Goal: Information Seeking & Learning: Find specific fact

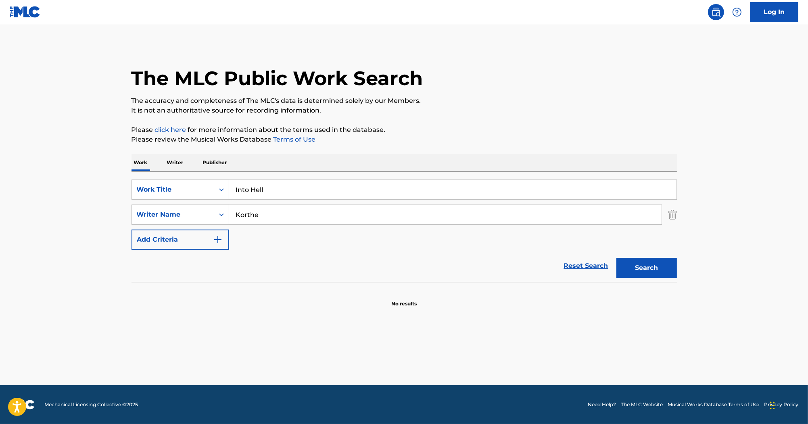
click at [517, 132] on p "Please click here for more information about the terms used in the database." at bounding box center [405, 130] width 546 height 10
click at [69, 289] on main "The MLC Public Work Search The accuracy and completeness of The MLC's data is d…" at bounding box center [404, 204] width 808 height 361
drag, startPoint x: 286, startPoint y: 194, endPoint x: 167, endPoint y: 174, distance: 120.7
click at [167, 177] on div "SearchWithCriteria285e077c-3787-4c63-ad22-6124c07ceff0 Work Title Into Hell Sea…" at bounding box center [405, 226] width 546 height 111
paste input "Reason Is Treason"
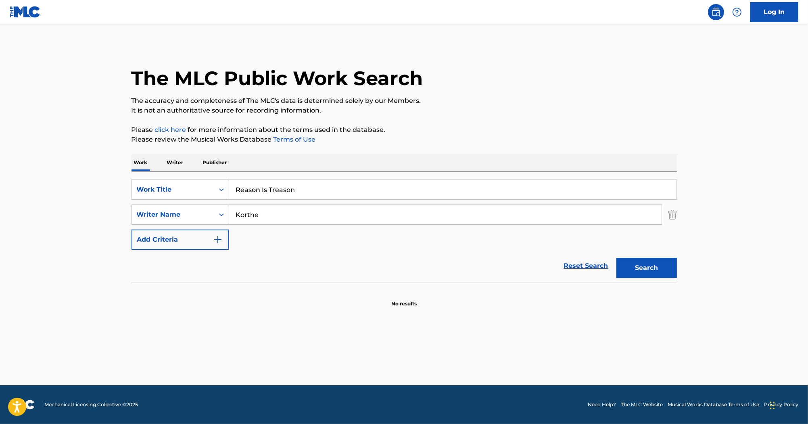
type input "Reason Is Treason"
drag, startPoint x: 291, startPoint y: 211, endPoint x: 205, endPoint y: 209, distance: 86.8
click at [205, 209] on div "SearchWithCriteriac9a9aede-c2c0-43db-b797-6b60cb07b8c2 Writer Name Korthe" at bounding box center [405, 215] width 546 height 20
paste input "Pizzorno"
type input "Pizzorno"
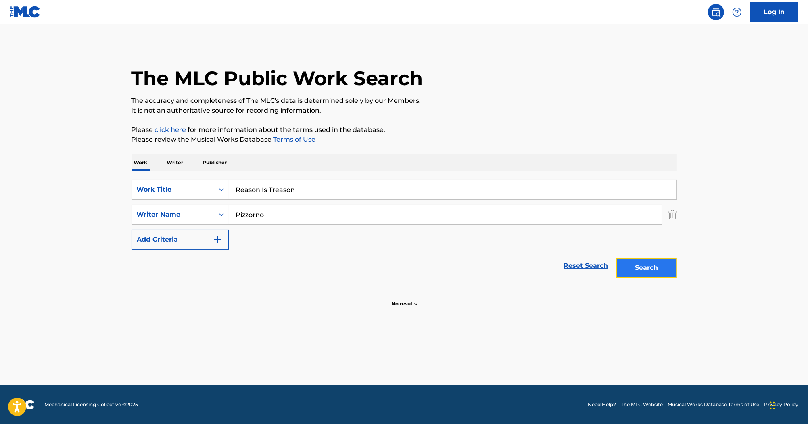
click at [641, 267] on button "Search" at bounding box center [647, 268] width 61 height 20
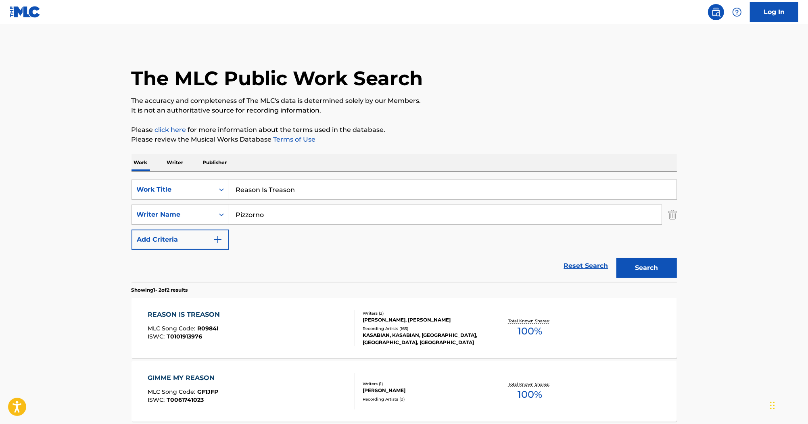
click at [196, 325] on span "MLC Song Code :" at bounding box center [173, 328] width 50 height 7
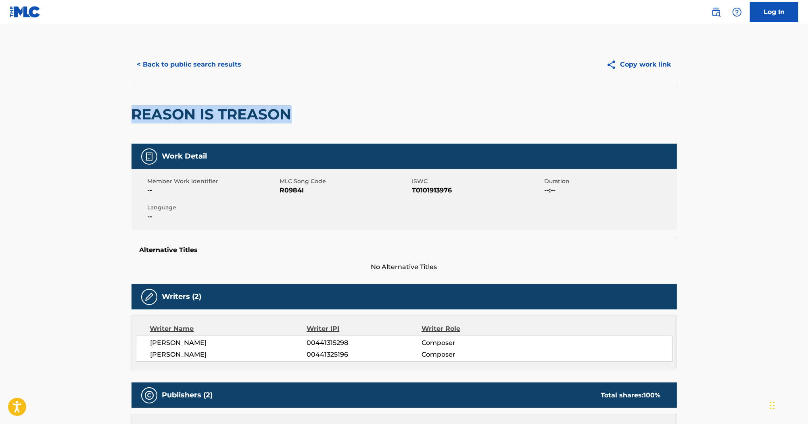
drag, startPoint x: 289, startPoint y: 115, endPoint x: 134, endPoint y: 121, distance: 154.7
click at [134, 121] on h2 "REASON IS TREASON" at bounding box center [214, 114] width 164 height 18
copy h2 "REASON IS TREASON"
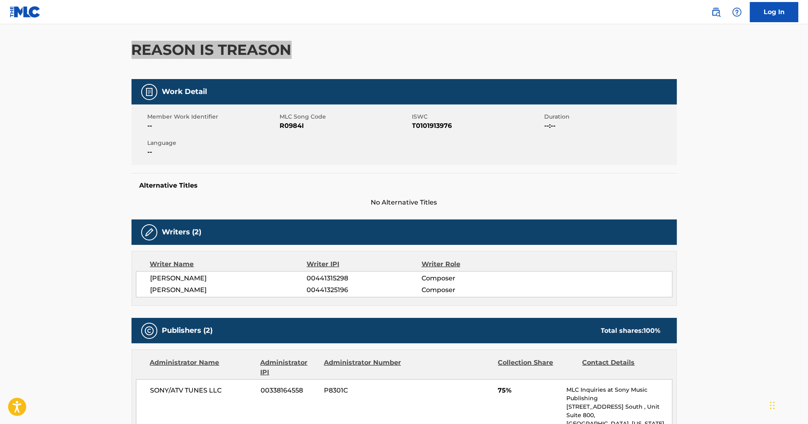
scroll to position [65, 0]
click at [295, 128] on span "R0984I" at bounding box center [345, 126] width 130 height 10
copy span "R0984I"
click at [433, 127] on span "T0101913976" at bounding box center [477, 126] width 130 height 10
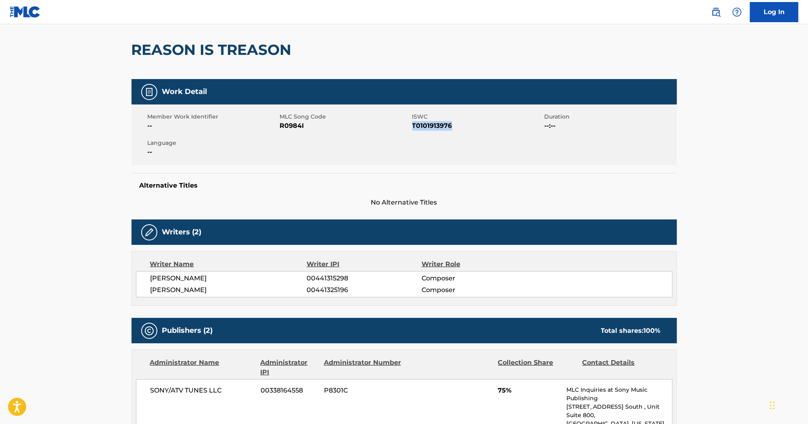
click at [433, 127] on span "T0101913976" at bounding box center [477, 126] width 130 height 10
copy span "T0101913976"
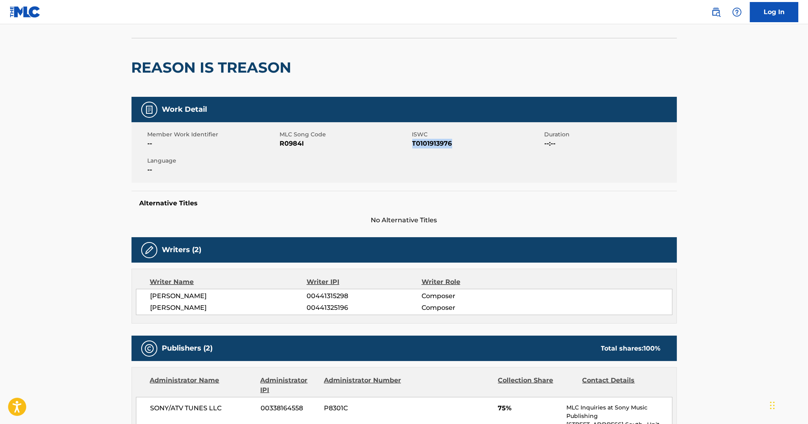
scroll to position [0, 0]
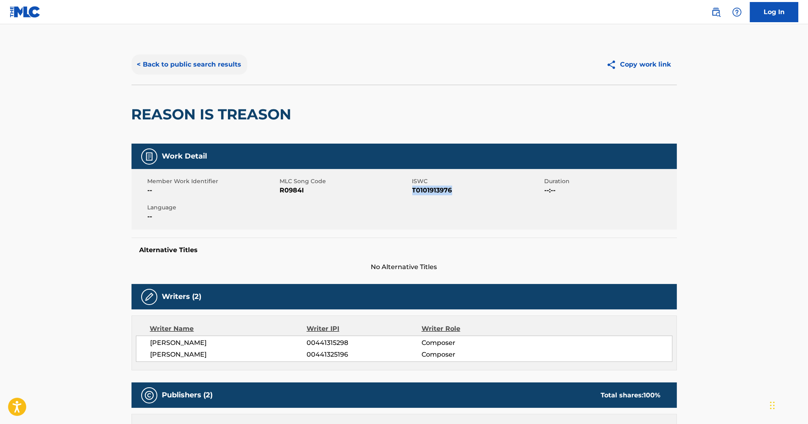
click at [202, 59] on button "< Back to public search results" at bounding box center [190, 64] width 116 height 20
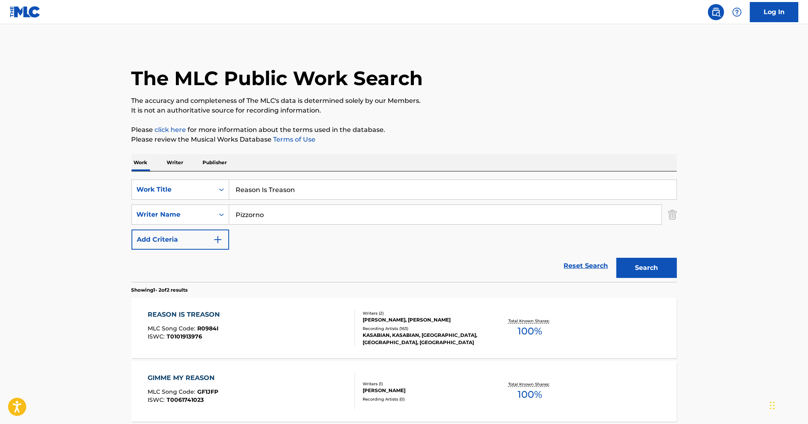
drag, startPoint x: 263, startPoint y: 187, endPoint x: 113, endPoint y: 119, distance: 165.1
click at [107, 161] on main "The MLC Public Work Search The accuracy and completeness of The MLC's data is d…" at bounding box center [404, 243] width 808 height 439
paste input "Laudanum Dream"
drag, startPoint x: 305, startPoint y: 189, endPoint x: 179, endPoint y: 171, distance: 127.5
click at [179, 171] on div "Work Writer Publisher SearchWithCriteria285e077c-3787-4c63-ad22-6124c07ceff0 Wo…" at bounding box center [405, 306] width 546 height 305
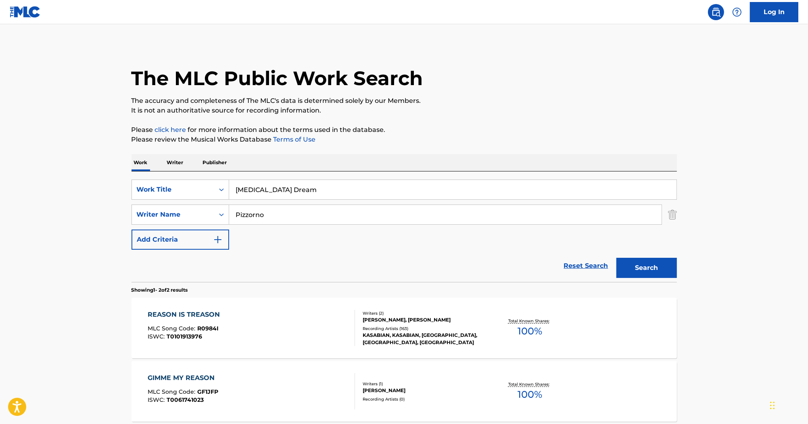
paste input "eave You Far Behind"
type input "Leave You Far Behind"
drag, startPoint x: 286, startPoint y: 214, endPoint x: 184, endPoint y: 205, distance: 102.1
click at [180, 215] on div "SearchWithCriteriac9a9aede-c2c0-43db-b797-6b60cb07b8c2 Writer Name Pizzorno" at bounding box center [405, 215] width 546 height 20
paste input "Lunatic Calm"
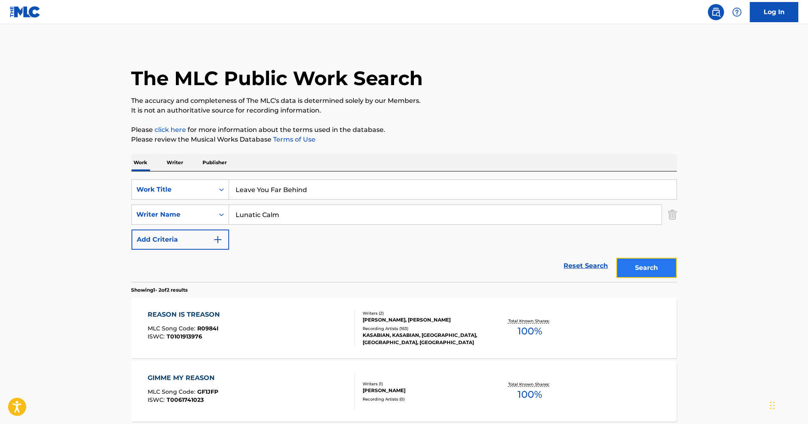
click at [656, 260] on button "Search" at bounding box center [647, 268] width 61 height 20
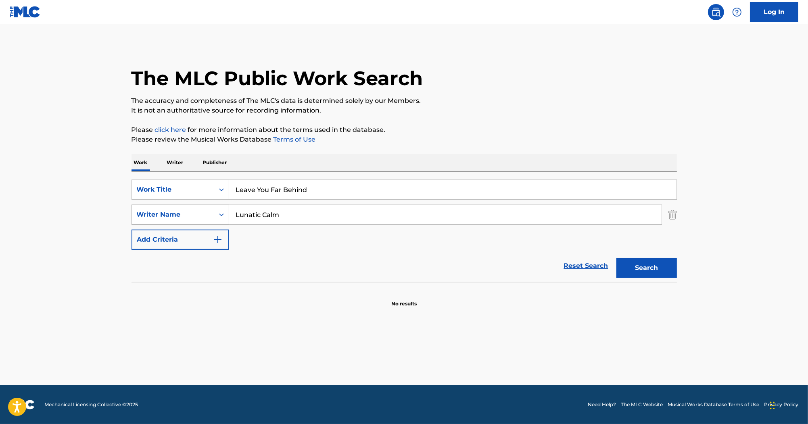
drag, startPoint x: 281, startPoint y: 215, endPoint x: 184, endPoint y: 211, distance: 96.9
click at [181, 214] on div "SearchWithCriteriac9a9aede-c2c0-43db-b797-6b60cb07b8c2 Writer Name Lunatic Calm" at bounding box center [405, 215] width 546 height 20
paste input "Shackleton"
type input "Shackleton"
click at [637, 265] on button "Search" at bounding box center [647, 268] width 61 height 20
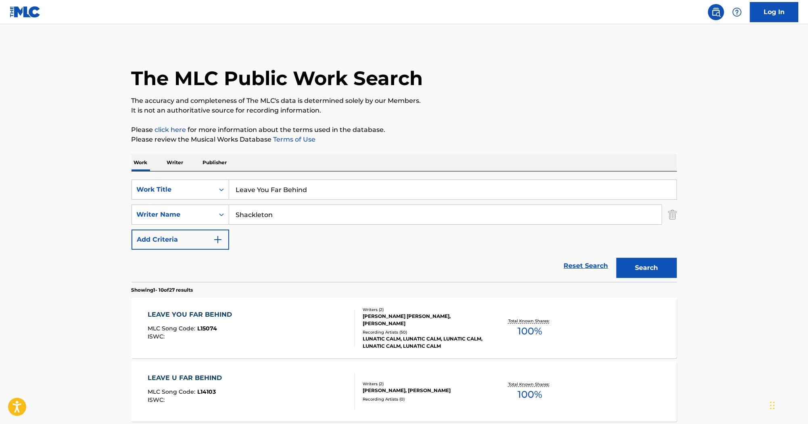
click at [208, 319] on div "LEAVE YOU FAR BEHIND MLC Song Code : L15074 ISWC :" at bounding box center [192, 328] width 88 height 36
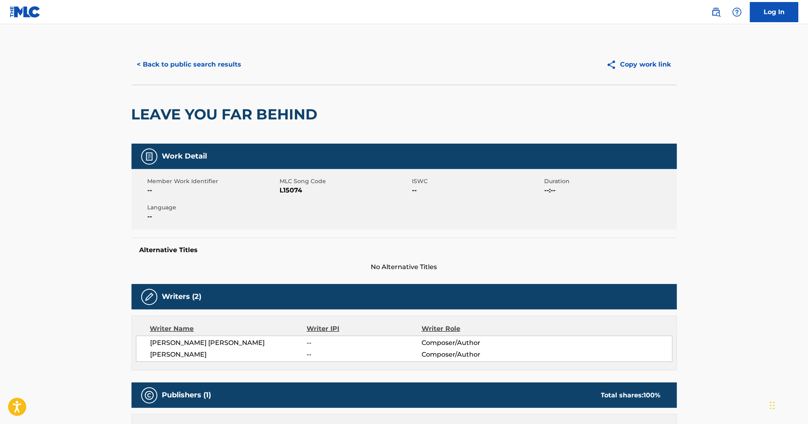
click at [294, 190] on span "L15074" at bounding box center [345, 191] width 130 height 10
copy span "L15074"
click at [215, 65] on button "< Back to public search results" at bounding box center [190, 64] width 116 height 20
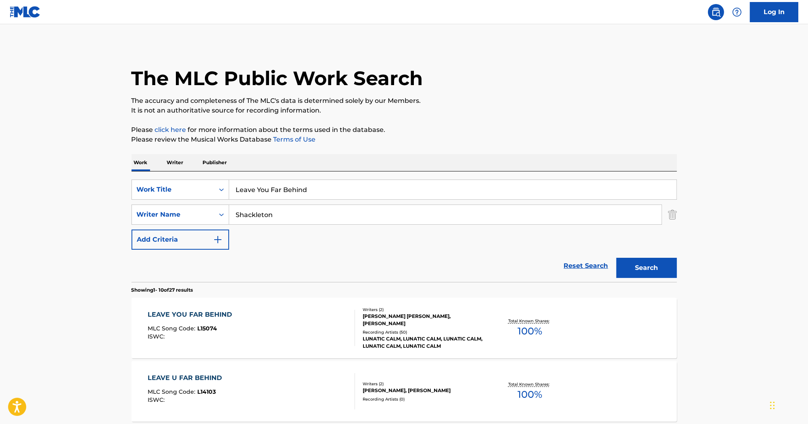
drag, startPoint x: 337, startPoint y: 187, endPoint x: 77, endPoint y: 142, distance: 264.6
click at [211, 184] on div "SearchWithCriteria285e077c-3787-4c63-ad22-6124c07ceff0 Work Title Leave You Far…" at bounding box center [405, 190] width 546 height 20
paste input "I Hate This"
type input "I Hate This"
drag, startPoint x: 316, startPoint y: 225, endPoint x: 211, endPoint y: 216, distance: 104.4
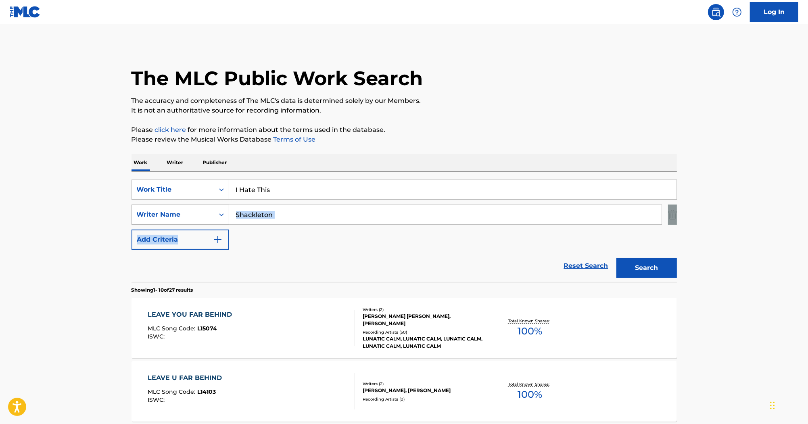
click at [211, 216] on div "SearchWithCriteria285e077c-3787-4c63-ad22-6124c07ceff0 Work Title I Hate This S…" at bounding box center [405, 215] width 546 height 70
click at [329, 220] on input "Shackleton" at bounding box center [445, 214] width 433 height 19
click at [329, 219] on input "Shackleton" at bounding box center [445, 214] width 433 height 19
drag, startPoint x: 308, startPoint y: 211, endPoint x: 205, endPoint y: 211, distance: 103.7
click at [205, 211] on div "SearchWithCriteriac9a9aede-c2c0-43db-b797-6b60cb07b8c2 Writer Name Shackleton" at bounding box center [405, 215] width 546 height 20
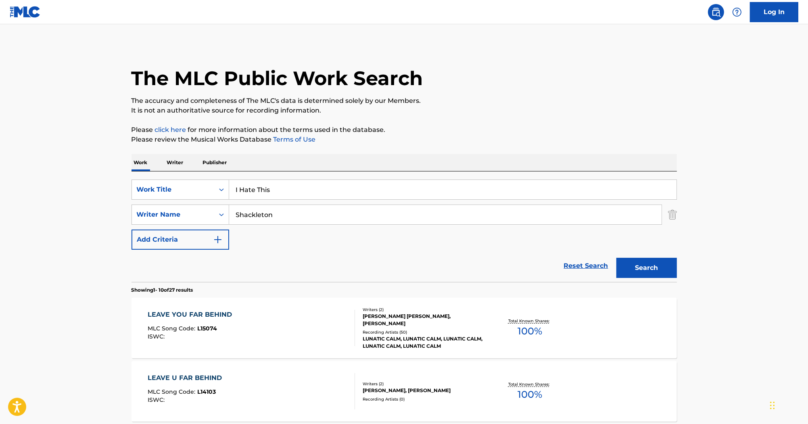
paste input "Dave A. Stewart"
click at [629, 263] on button "Search" at bounding box center [647, 268] width 61 height 20
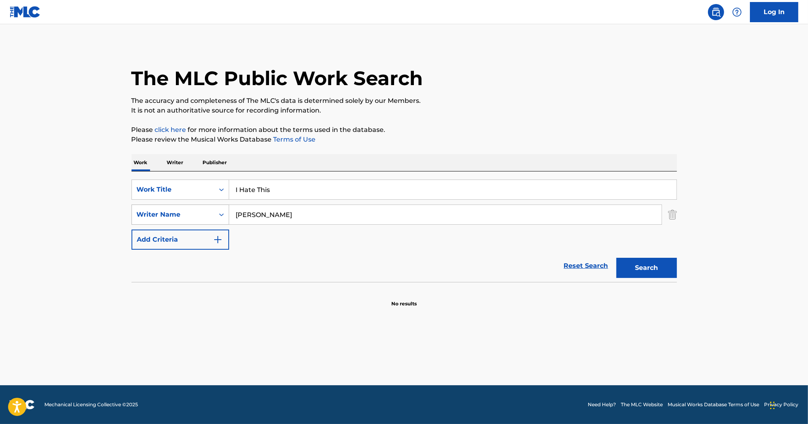
drag, startPoint x: 295, startPoint y: 213, endPoint x: 202, endPoint y: 212, distance: 92.8
click at [200, 213] on div "SearchWithCriteriac9a9aede-c2c0-43db-b797-6b60cb07b8c2 Writer Name Dave A. Stew…" at bounding box center [405, 215] width 546 height 20
paste input "Seid"
type input "Seid"
click at [647, 268] on button "Search" at bounding box center [647, 268] width 61 height 20
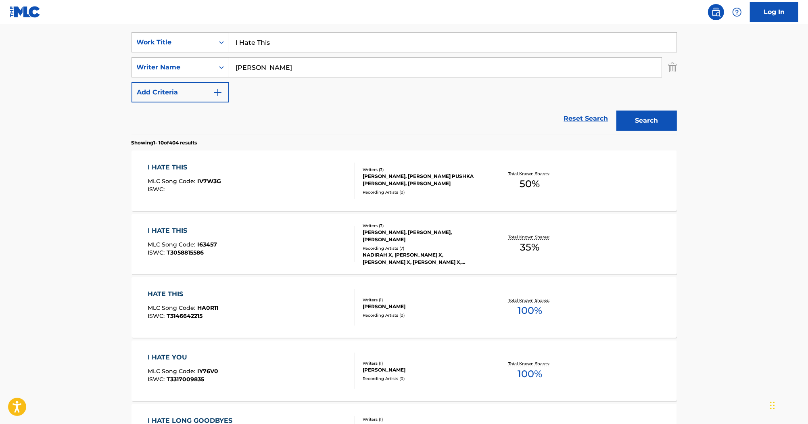
scroll to position [72, 0]
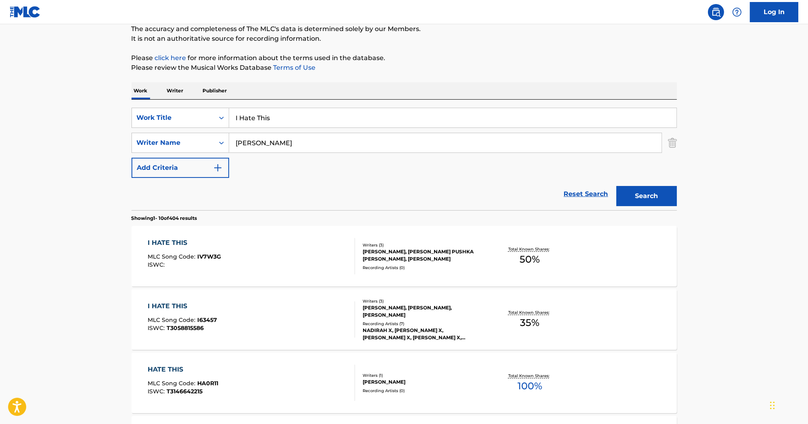
drag, startPoint x: 282, startPoint y: 115, endPoint x: 188, endPoint y: 79, distance: 100.6
paste input "Flight To Freedom"
type input "Flight To Freedom"
drag, startPoint x: 276, startPoint y: 136, endPoint x: 225, endPoint y: 140, distance: 51.5
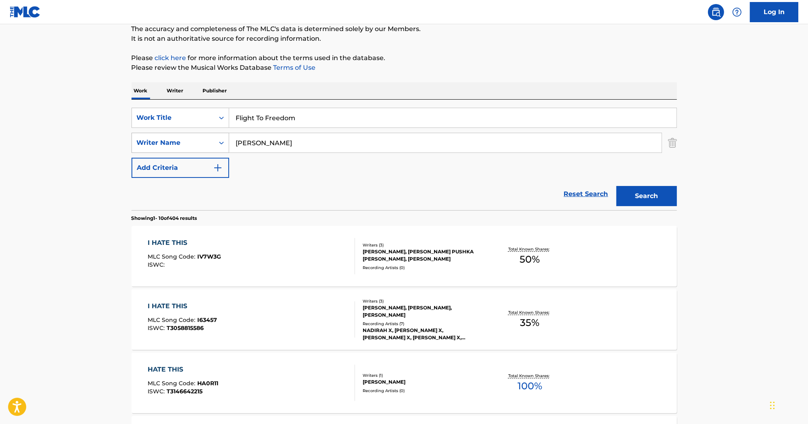
click at [225, 140] on div "SearchWithCriteriac9a9aede-c2c0-43db-b797-6b60cb07b8c2 Writer Name Seid" at bounding box center [405, 143] width 546 height 20
paste input "tewart"
type input "Stewart"
click at [643, 199] on button "Search" at bounding box center [647, 196] width 61 height 20
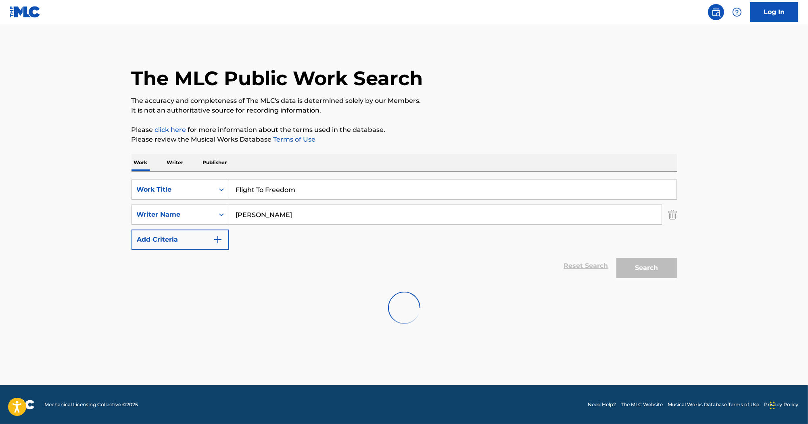
scroll to position [0, 0]
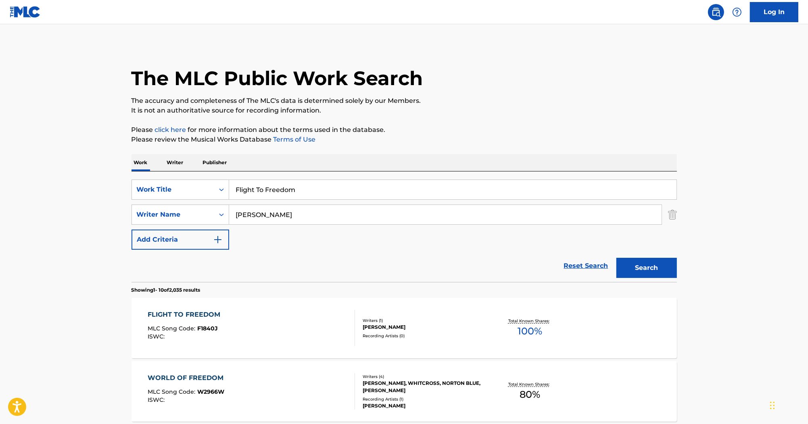
click at [189, 311] on div "FLIGHT TO FREEDOM" at bounding box center [186, 315] width 77 height 10
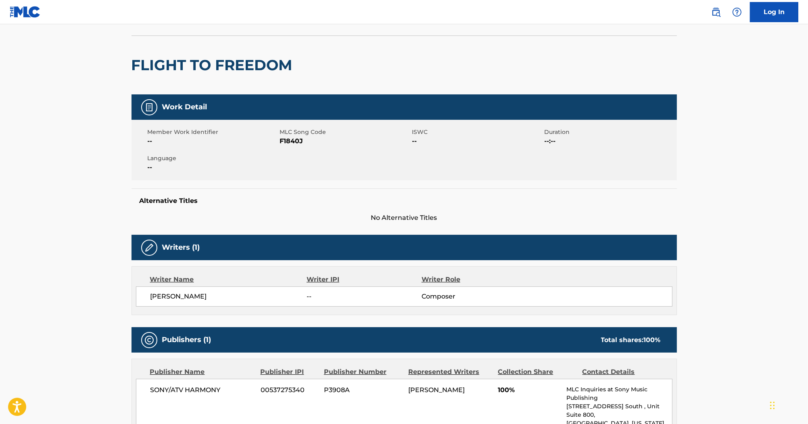
scroll to position [37, 0]
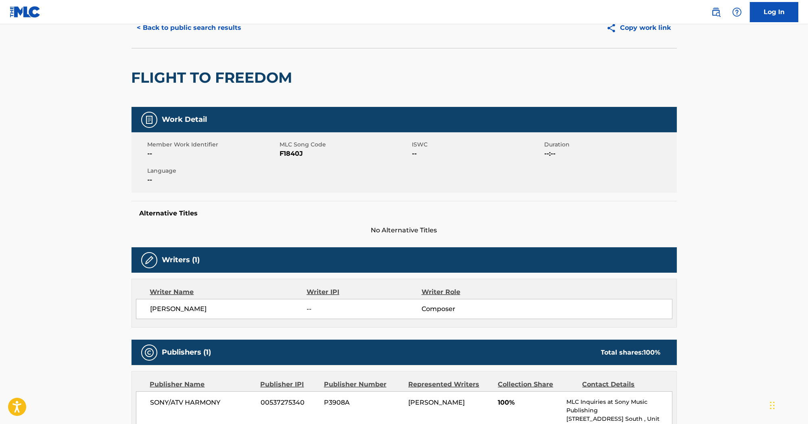
click at [299, 150] on span "F1840J" at bounding box center [345, 154] width 130 height 10
copy span "F1840J"
click at [213, 29] on button "< Back to public search results" at bounding box center [190, 28] width 116 height 20
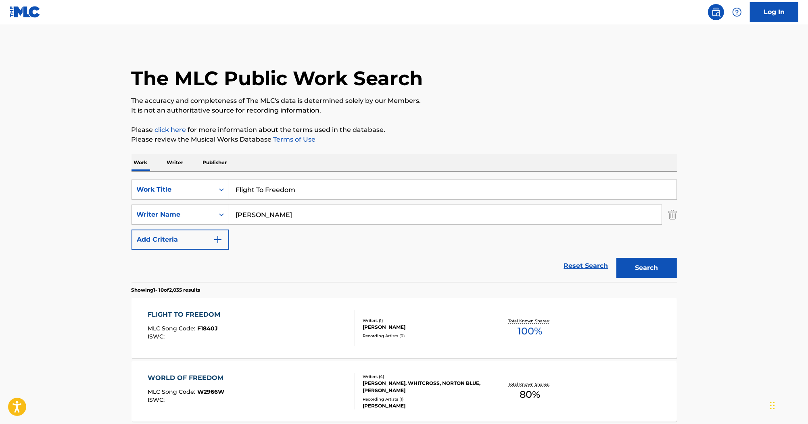
drag, startPoint x: 300, startPoint y: 182, endPoint x: 199, endPoint y: 171, distance: 101.9
click at [199, 171] on div "SearchWithCriteria285e077c-3787-4c63-ad22-6124c07ceff0 Work Title Flight To Fre…" at bounding box center [405, 226] width 546 height 111
paste input "Pandora's Box"
type input "Pandora's Box"
drag, startPoint x: 287, startPoint y: 220, endPoint x: 211, endPoint y: 202, distance: 78.0
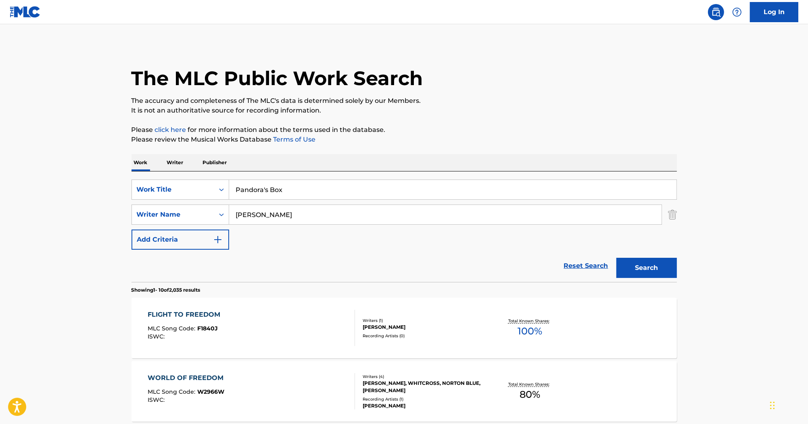
click at [182, 207] on div "SearchWithCriteriac9a9aede-c2c0-43db-b797-6b60cb07b8c2 Writer Name Stewart" at bounding box center [405, 215] width 546 height 20
paste input "ilvestri"
type input "Silvestri"
click at [650, 266] on button "Search" at bounding box center [647, 268] width 61 height 20
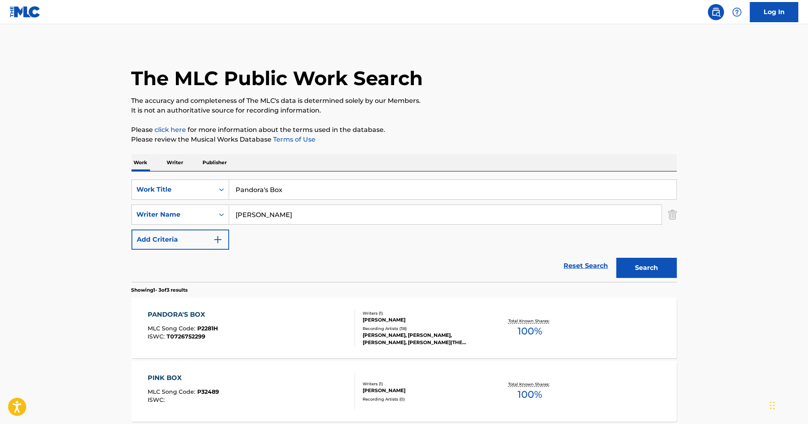
click at [191, 320] on div "PANDORA'S BOX MLC Song Code : P2281H ISWC : T0726752299" at bounding box center [183, 328] width 70 height 36
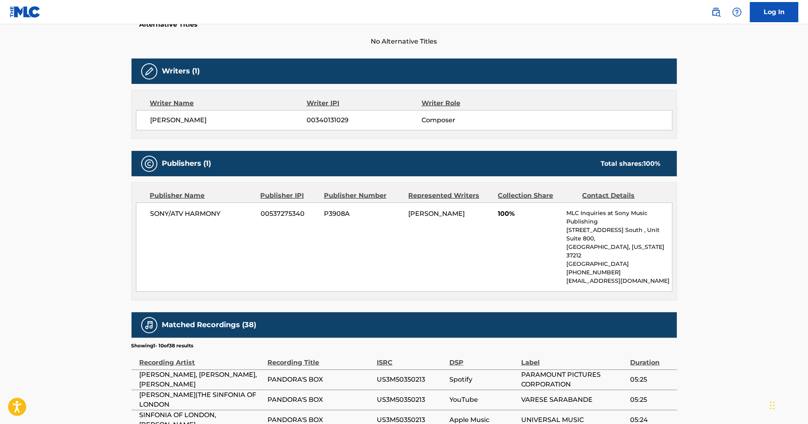
scroll to position [226, 0]
click at [339, 102] on div "Writer IPI" at bounding box center [364, 103] width 115 height 10
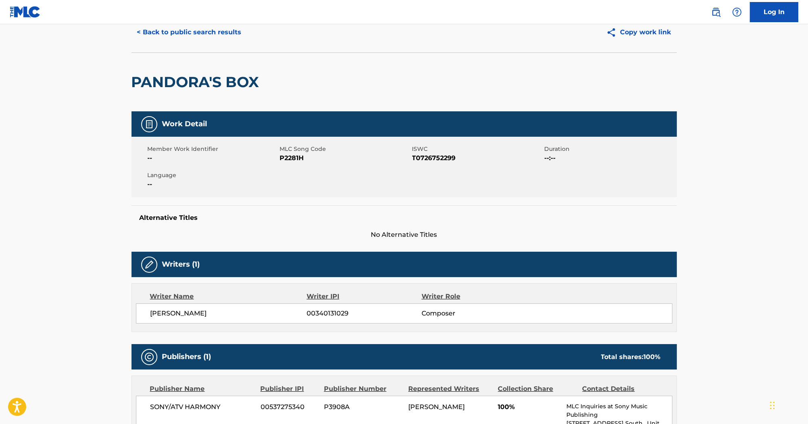
click at [289, 155] on span "P2281H" at bounding box center [345, 158] width 130 height 10
click at [289, 156] on span "P2281H" at bounding box center [345, 158] width 130 height 10
copy span "P2281H"
click at [439, 155] on span "T0726752299" at bounding box center [477, 158] width 130 height 10
click at [439, 156] on span "T0726752299" at bounding box center [477, 158] width 130 height 10
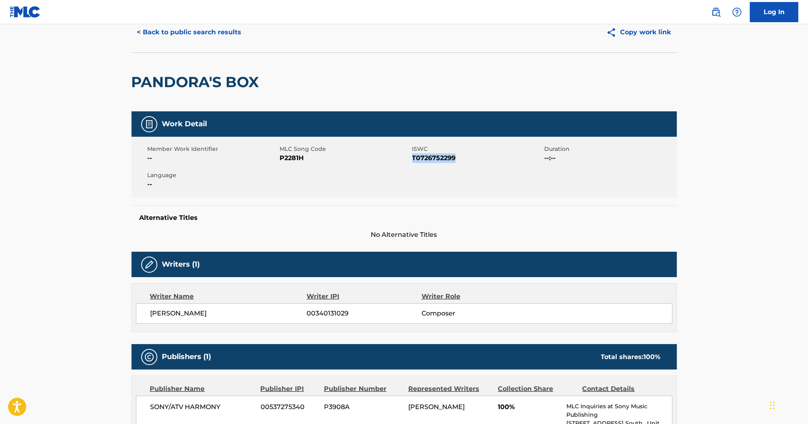
click at [439, 156] on span "T0726752299" at bounding box center [477, 158] width 130 height 10
copy span "T0726752299"
click at [230, 31] on button "< Back to public search results" at bounding box center [190, 32] width 116 height 20
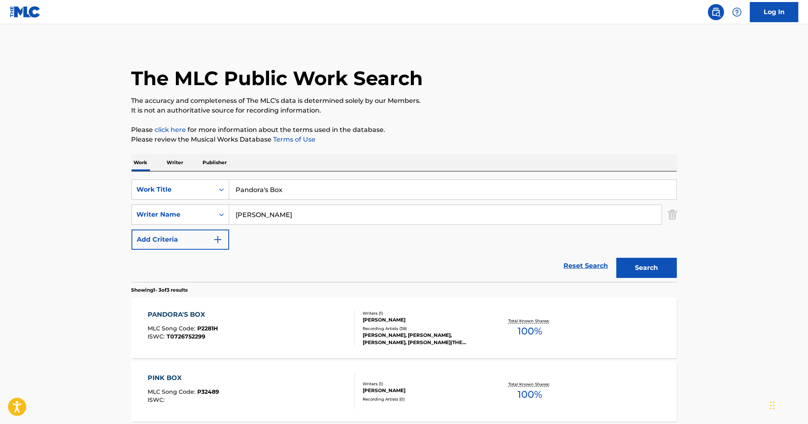
drag, startPoint x: 310, startPoint y: 177, endPoint x: 228, endPoint y: 174, distance: 81.6
click at [228, 174] on div "SearchWithCriteria285e077c-3787-4c63-ad22-6124c07ceff0 Work Title Pandora's Box…" at bounding box center [405, 226] width 546 height 111
drag, startPoint x: 292, startPoint y: 185, endPoint x: 157, endPoint y: 167, distance: 135.9
click at [155, 174] on div "SearchWithCriteria285e077c-3787-4c63-ad22-6124c07ceff0 Work Title Pandora's Box…" at bounding box center [405, 226] width 546 height 111
paste input "iano Theme No. 1"
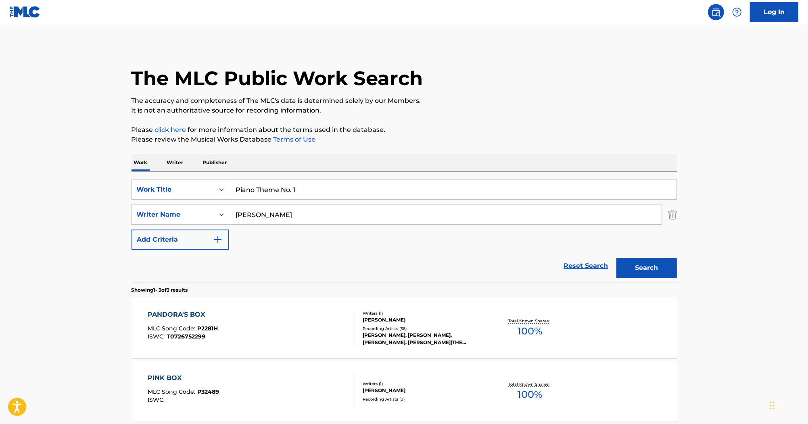
type input "Piano Theme No. 1"
drag, startPoint x: 239, startPoint y: 210, endPoint x: 205, endPoint y: 207, distance: 34.0
click at [218, 210] on div "SearchWithCriteriac9a9aede-c2c0-43db-b797-6b60cb07b8c2 Writer Name Silvestri" at bounding box center [405, 215] width 546 height 20
paste input "Mike Figgis"
click at [628, 268] on button "Search" at bounding box center [647, 268] width 61 height 20
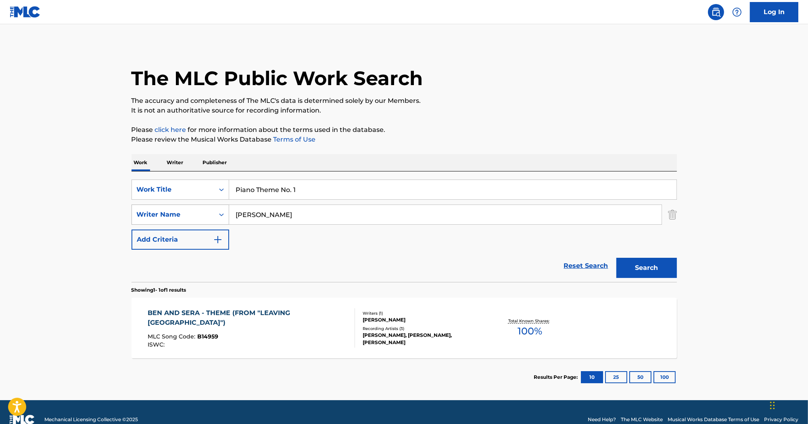
drag, startPoint x: 208, startPoint y: 213, endPoint x: 161, endPoint y: 213, distance: 46.8
click at [161, 213] on div "SearchWithCriteriac9a9aede-c2c0-43db-b797-6b60cb07b8c2 Writer Name Mike Figgis" at bounding box center [405, 215] width 546 height 20
paste input "Search Form"
type input "Figgis"
click at [634, 265] on button "Search" at bounding box center [647, 268] width 61 height 20
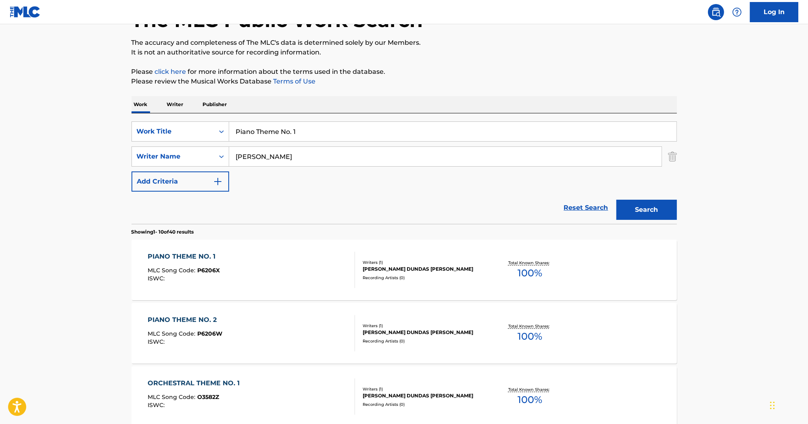
scroll to position [65, 0]
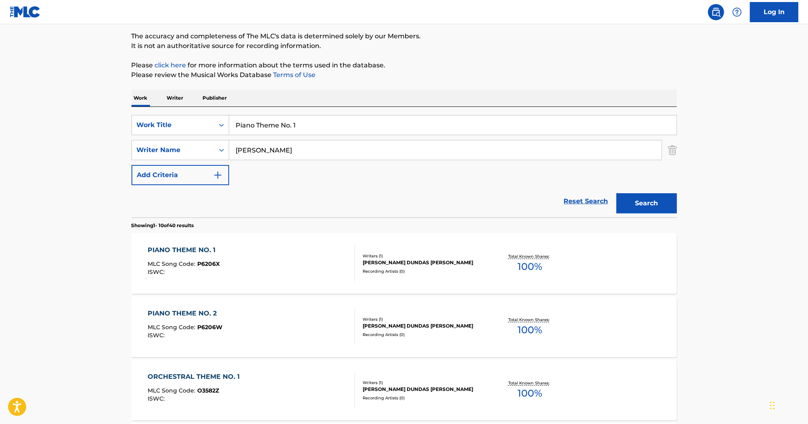
click at [176, 249] on div "PIANO THEME NO. 1" at bounding box center [184, 250] width 72 height 10
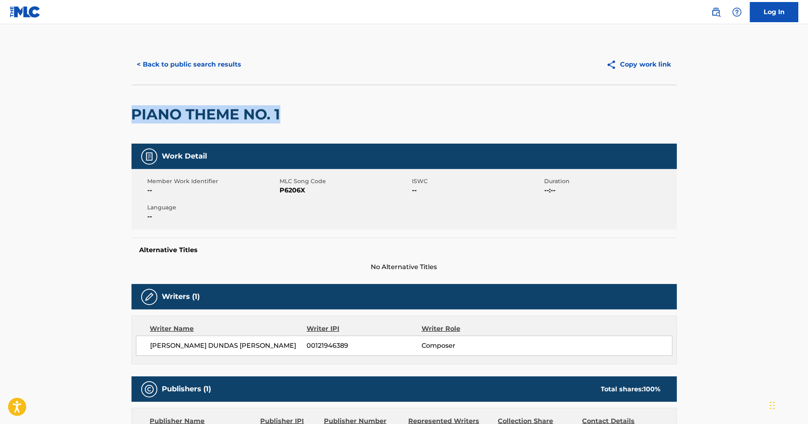
copy h2 "PIANO THEME NO. 1"
drag, startPoint x: 288, startPoint y: 117, endPoint x: 132, endPoint y: 119, distance: 155.8
click at [132, 119] on div "PIANO THEME NO. 1" at bounding box center [405, 114] width 546 height 59
click at [287, 191] on span "P6206X" at bounding box center [345, 191] width 130 height 10
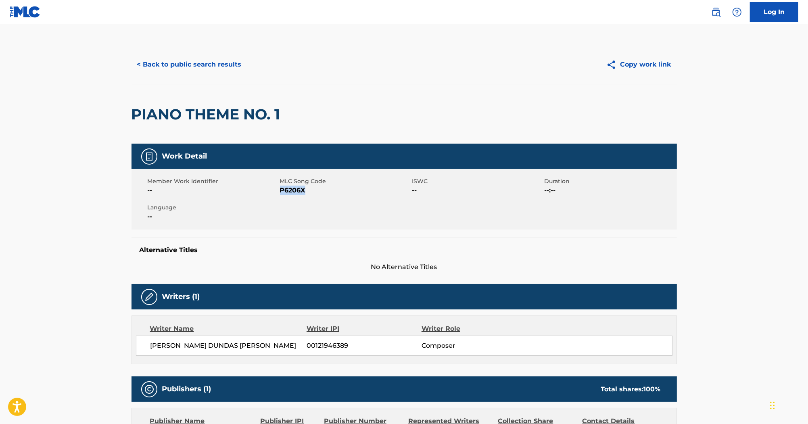
copy span "P6206X"
click at [218, 64] on button "< Back to public search results" at bounding box center [190, 64] width 116 height 20
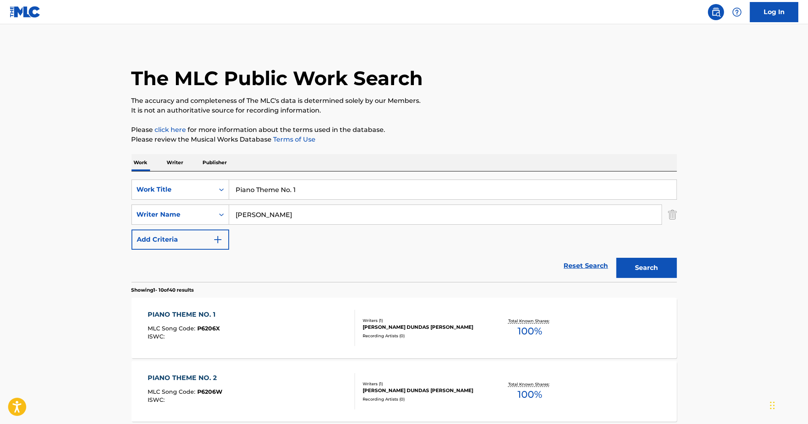
scroll to position [65, 0]
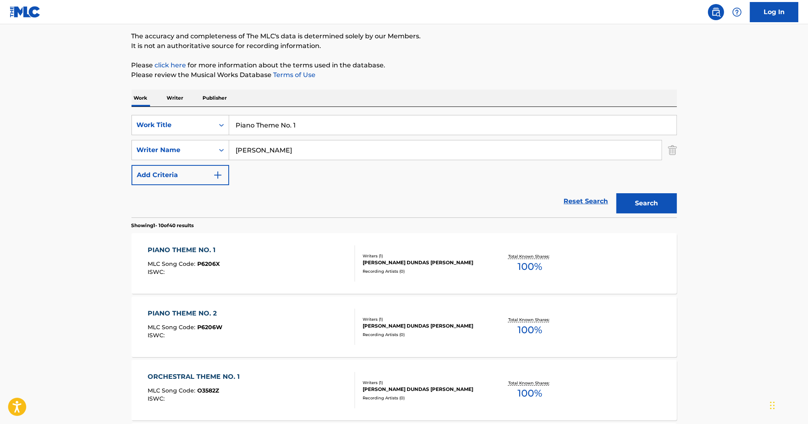
drag, startPoint x: 318, startPoint y: 123, endPoint x: 297, endPoint y: 120, distance: 21.6
click at [180, 118] on div "SearchWithCriteria285e077c-3787-4c63-ad22-6124c07ceff0 Work Title Piano Theme N…" at bounding box center [405, 125] width 546 height 20
paste input "Orchestral Theme No. 1"
type input "Orchestral Theme No. 1"
click at [642, 199] on button "Search" at bounding box center [647, 203] width 61 height 20
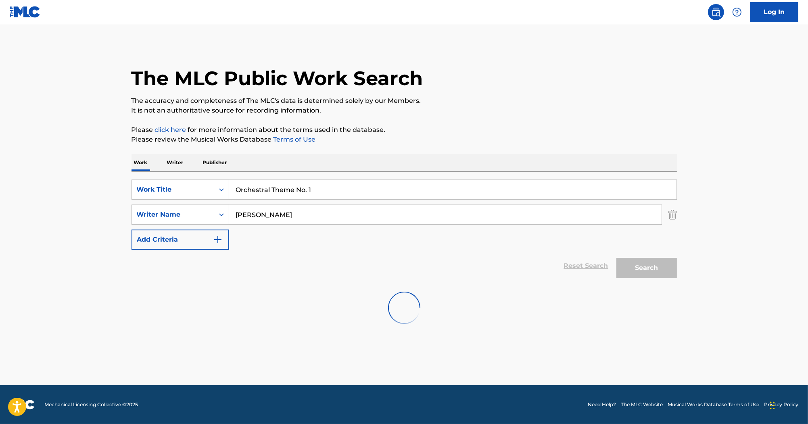
scroll to position [0, 0]
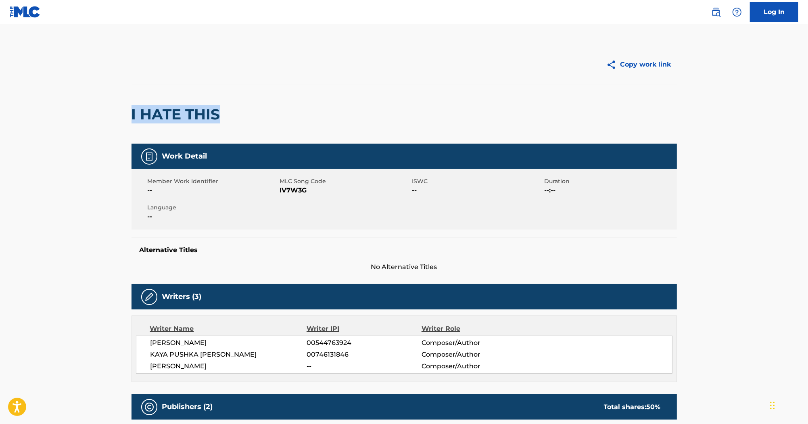
drag, startPoint x: 212, startPoint y: 119, endPoint x: 131, endPoint y: 121, distance: 81.1
click at [132, 121] on h2 "I HATE THIS" at bounding box center [178, 114] width 93 height 18
copy h2 "I HATE THIS"
click at [193, 339] on span "NADIRAH SEID" at bounding box center [228, 343] width 157 height 10
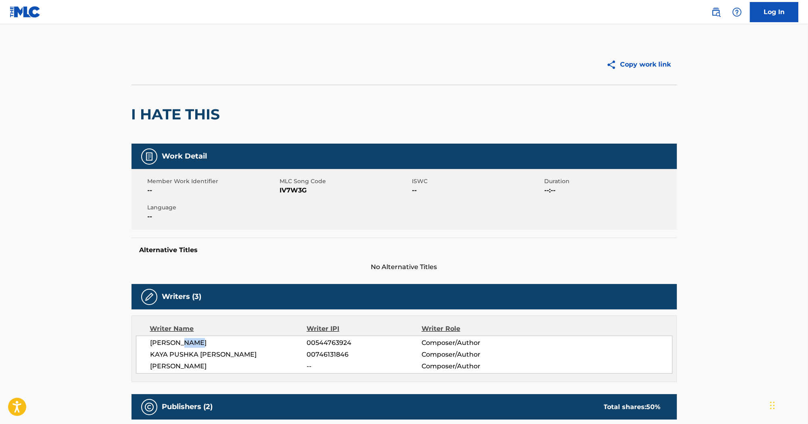
copy span "SEID"
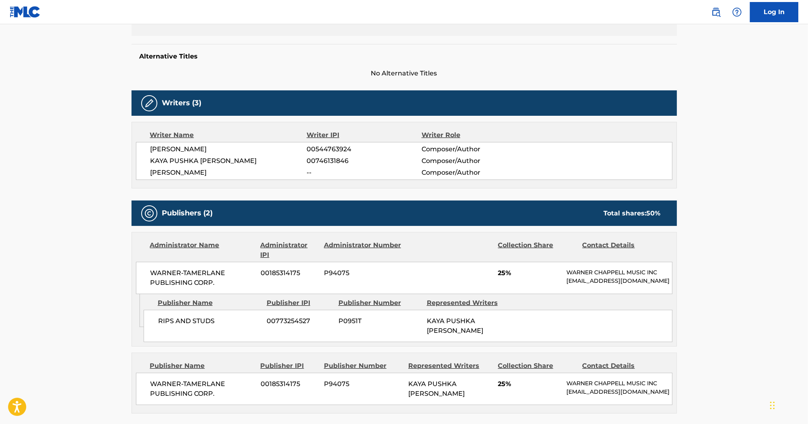
click at [339, 219] on div "Publishers (2) Total shares: 50 %" at bounding box center [405, 213] width 546 height 25
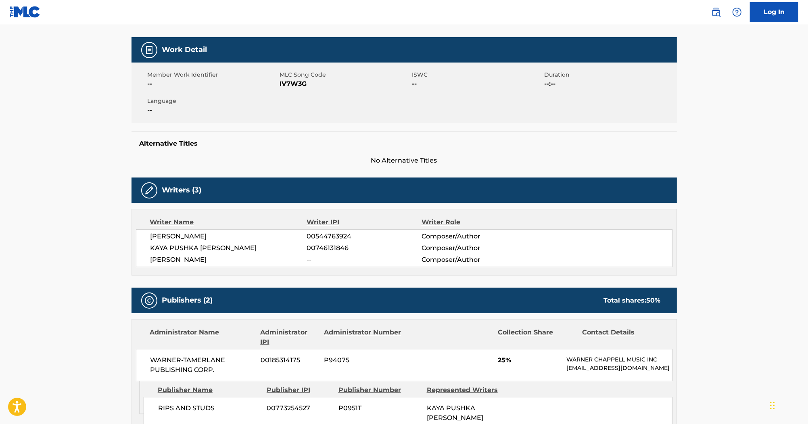
scroll to position [102, 0]
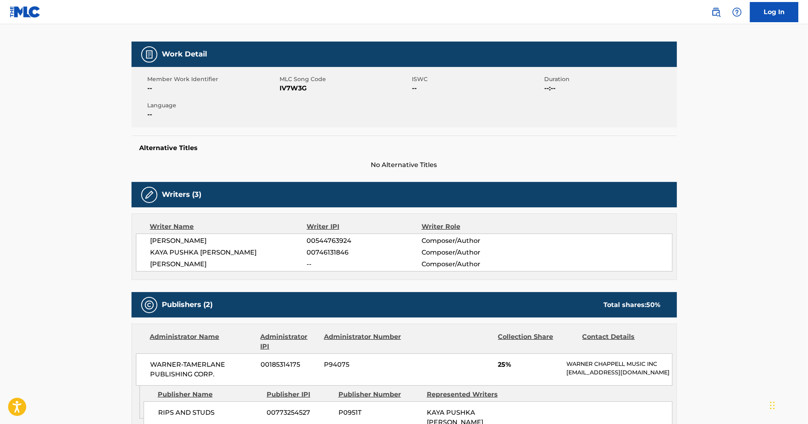
click at [300, 88] on span "IV7W3G" at bounding box center [345, 89] width 130 height 10
copy span "IV7W3G"
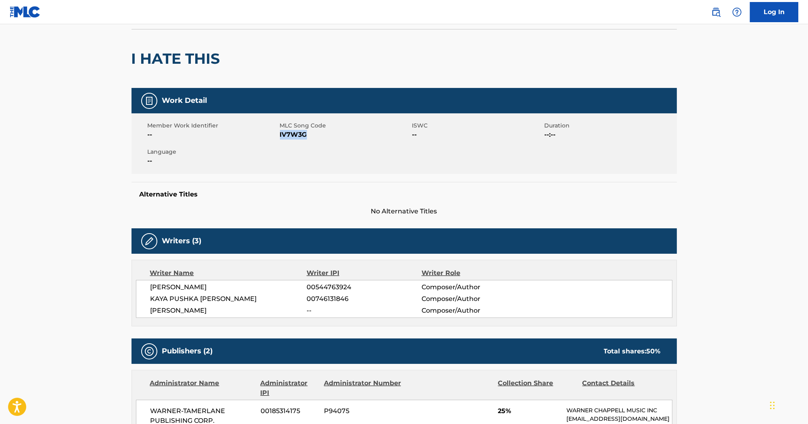
scroll to position [0, 0]
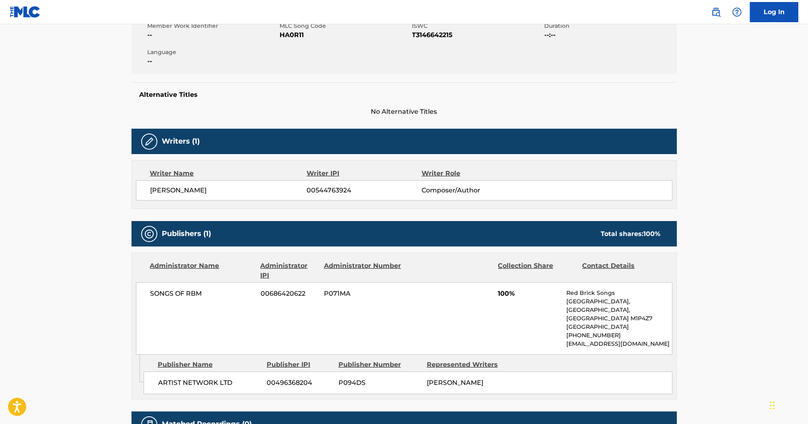
scroll to position [212, 0]
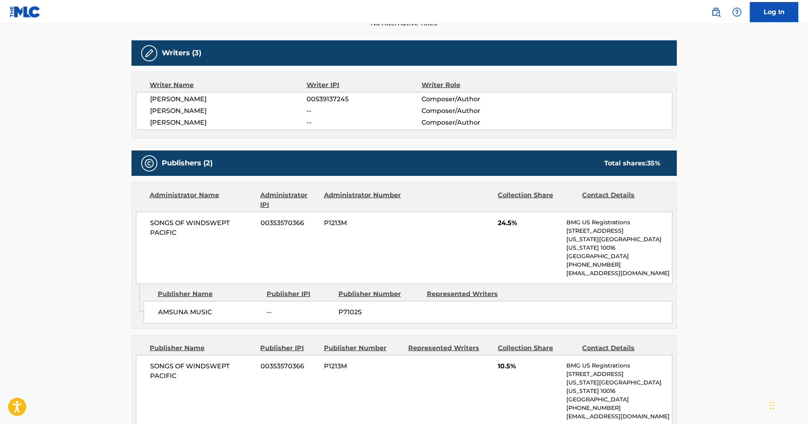
scroll to position [194, 0]
